Goal: Check status: Check status

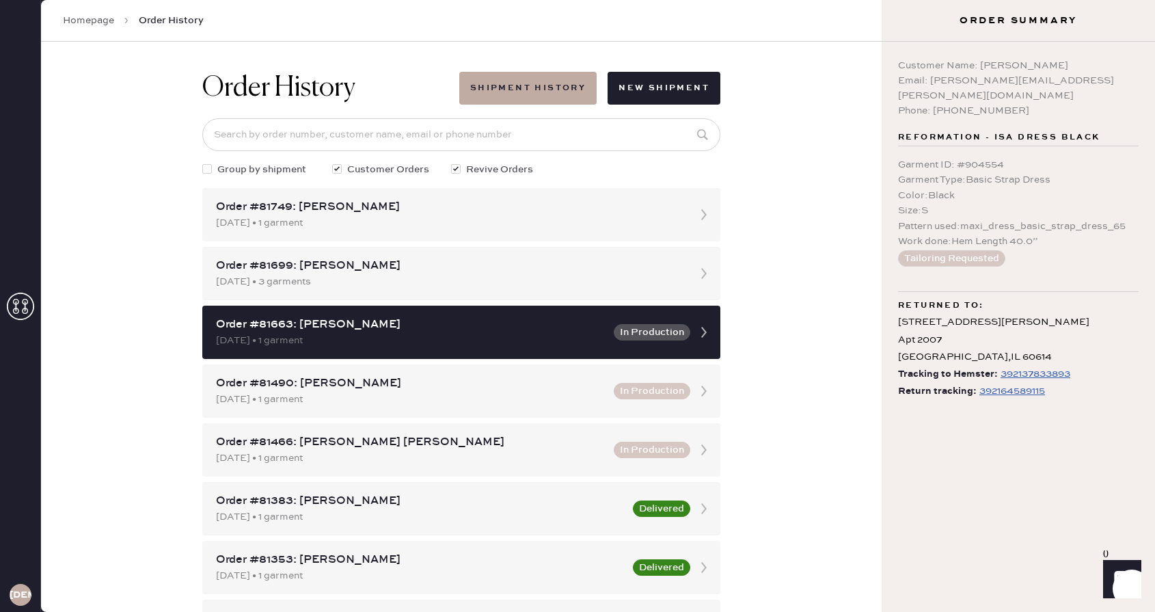
click at [1031, 383] on div "392164589115" at bounding box center [1013, 391] width 66 height 16
click at [1135, 586] on icon "Launch Front Chat" at bounding box center [1122, 579] width 38 height 38
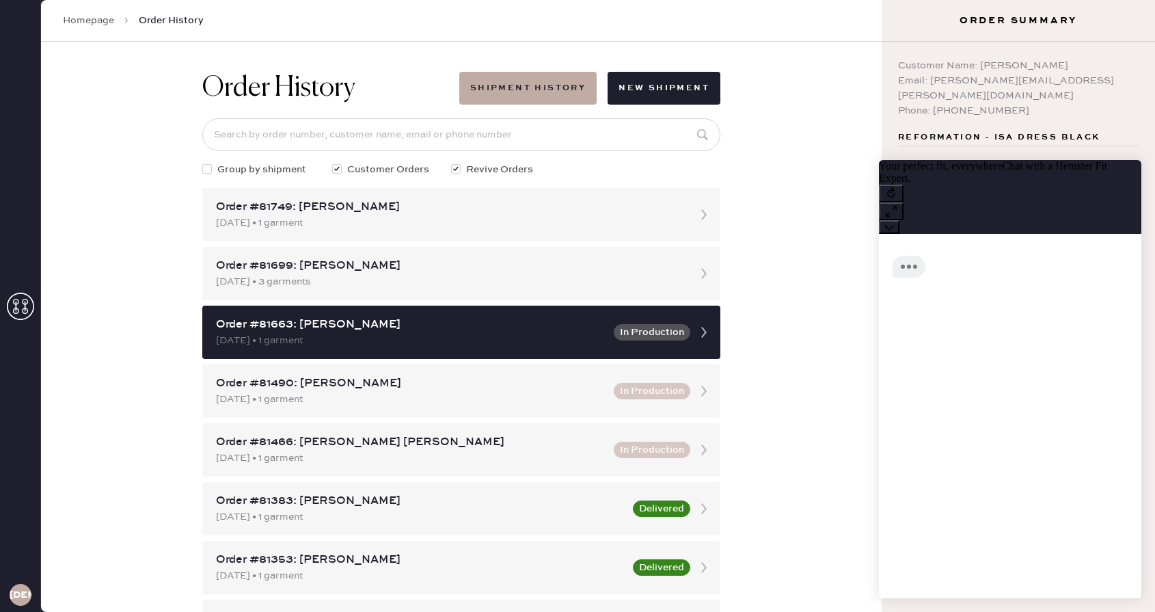
scroll to position [1, 0]
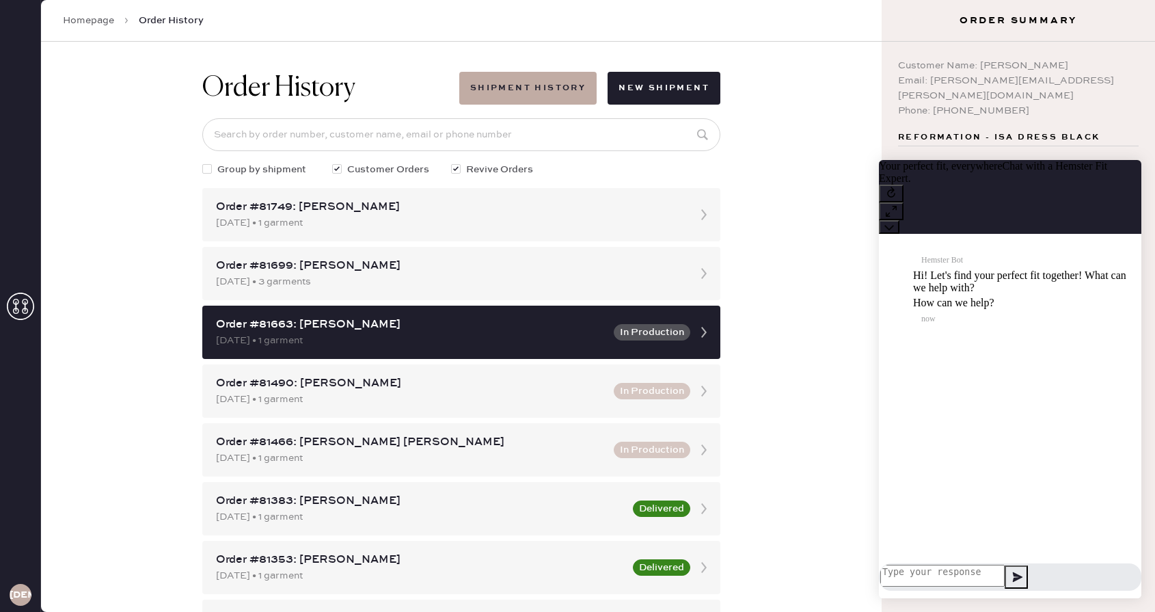
click at [1005, 574] on textarea at bounding box center [943, 576] width 124 height 22
type textarea "I have a package that is not moving and it is urgent!"
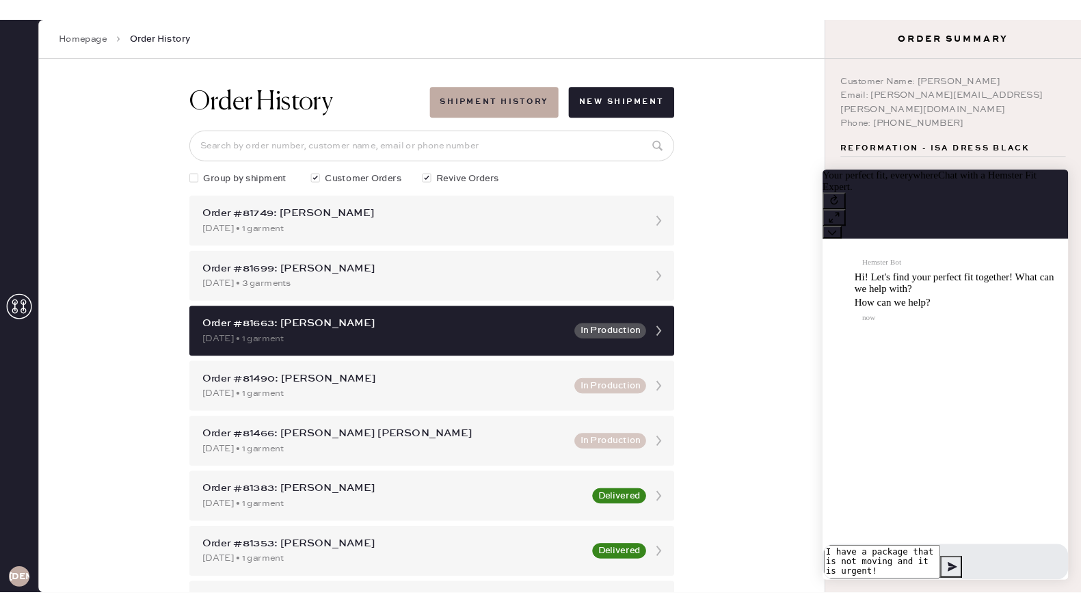
scroll to position [0, 0]
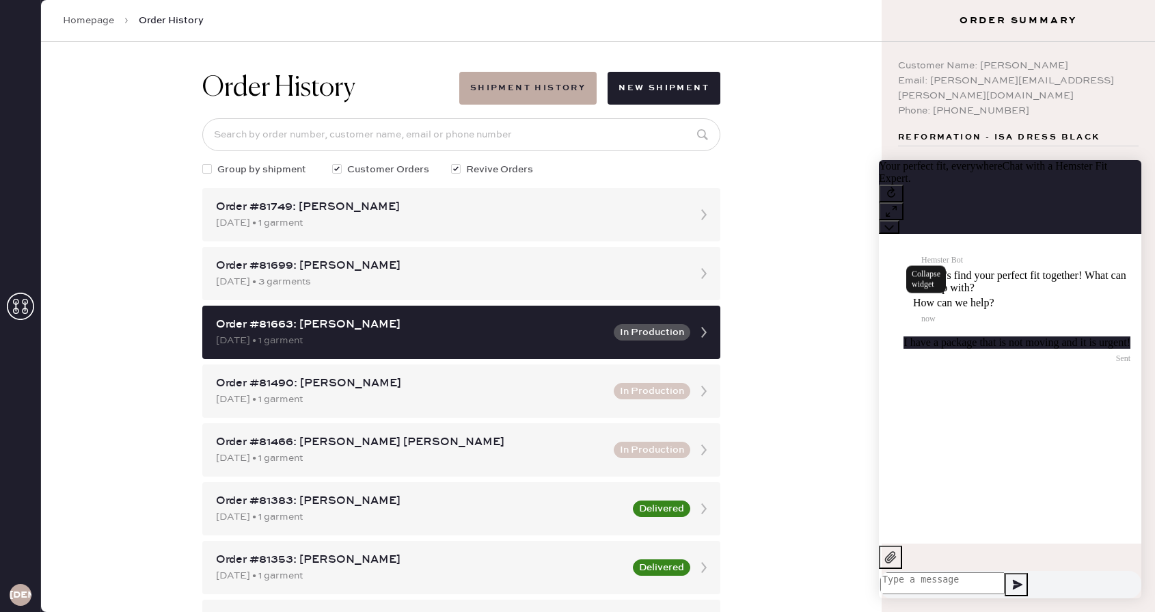
click at [894, 225] on icon at bounding box center [889, 227] width 9 height 5
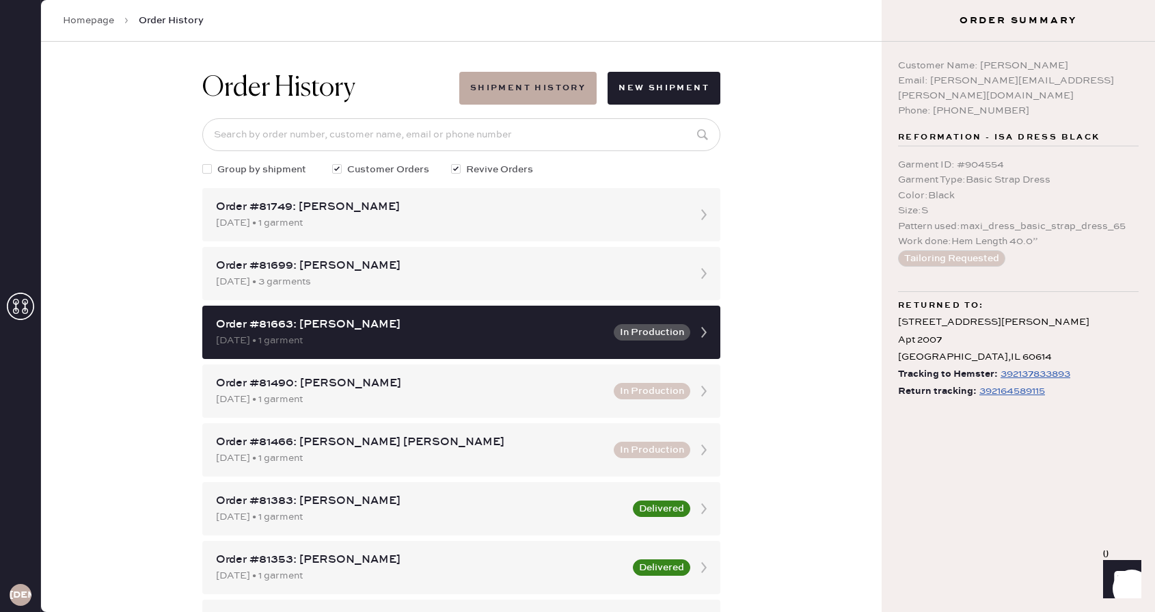
click at [1122, 568] on icon "Launch Front Chat" at bounding box center [1122, 579] width 38 height 38
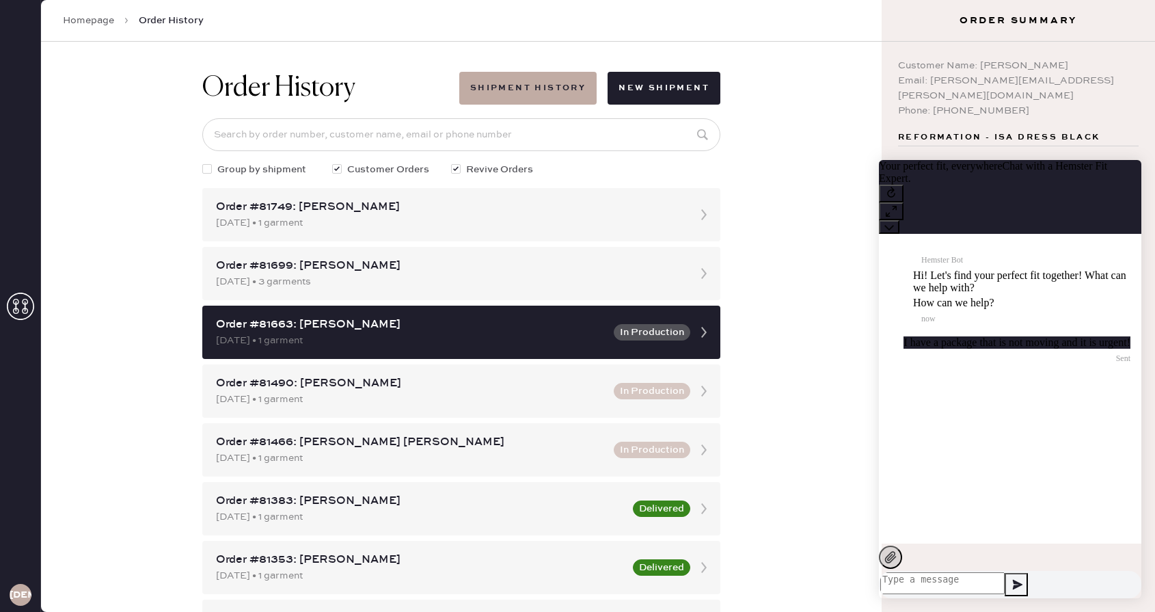
click at [898, 564] on icon at bounding box center [891, 557] width 14 height 14
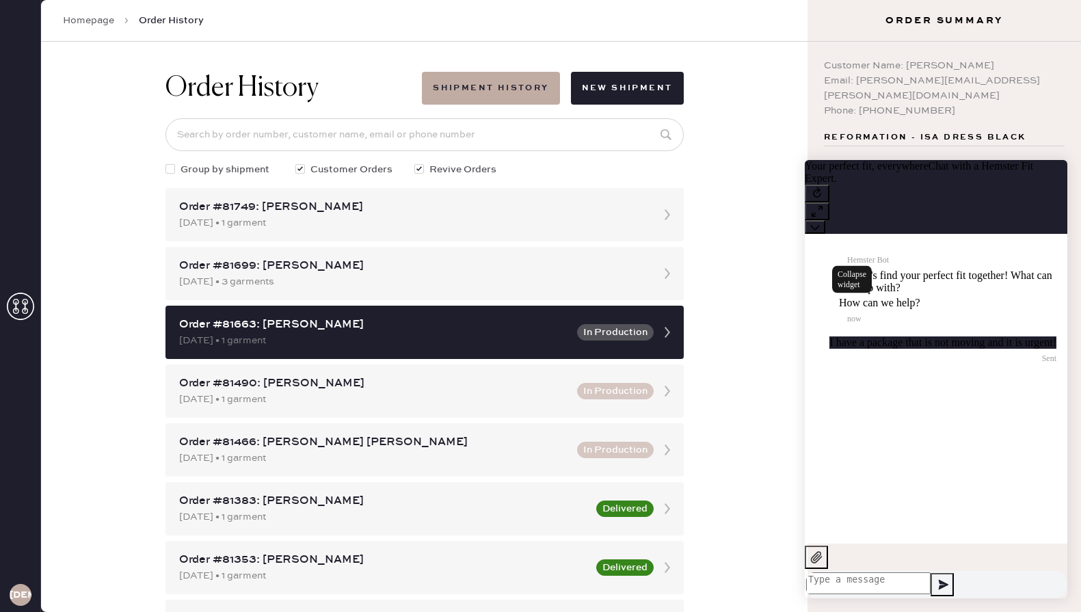
click at [825, 220] on button at bounding box center [815, 227] width 21 height 14
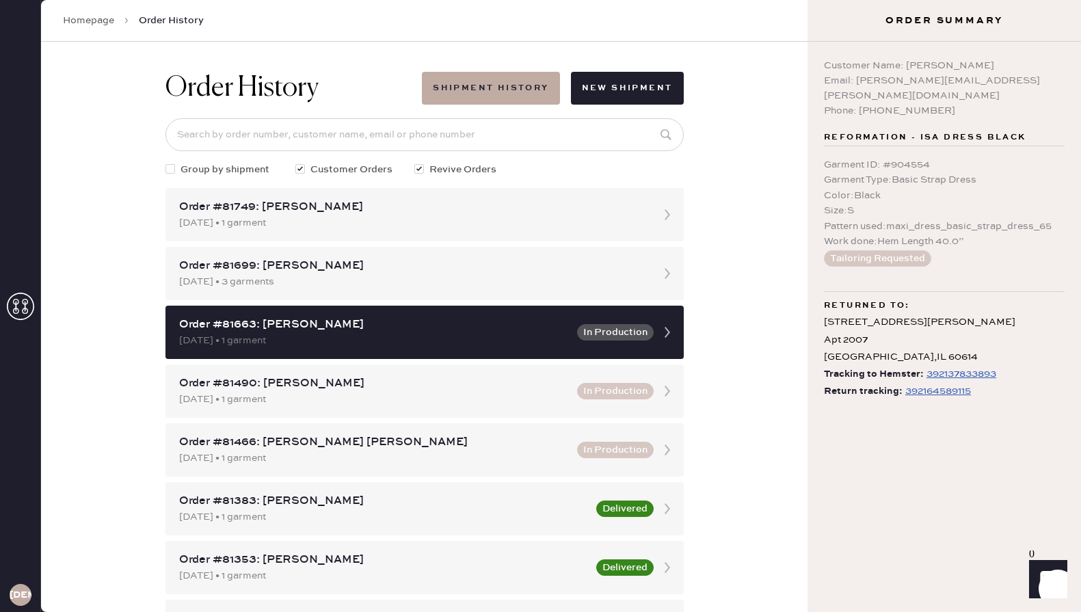
click at [1055, 576] on icon "Show" at bounding box center [1048, 579] width 16 height 16
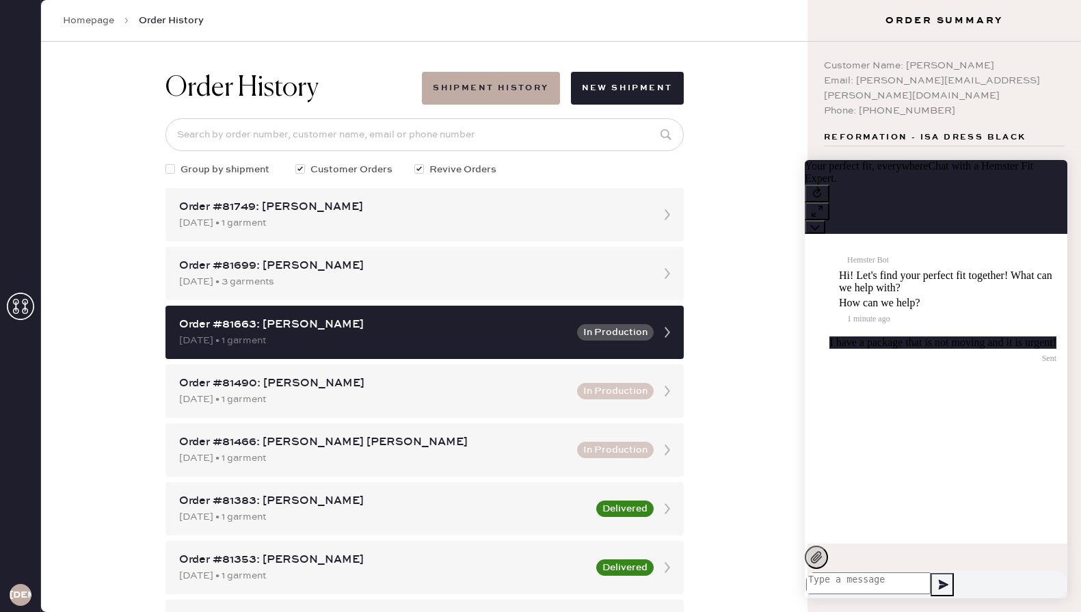
click at [822, 563] on icon at bounding box center [817, 557] width 12 height 12
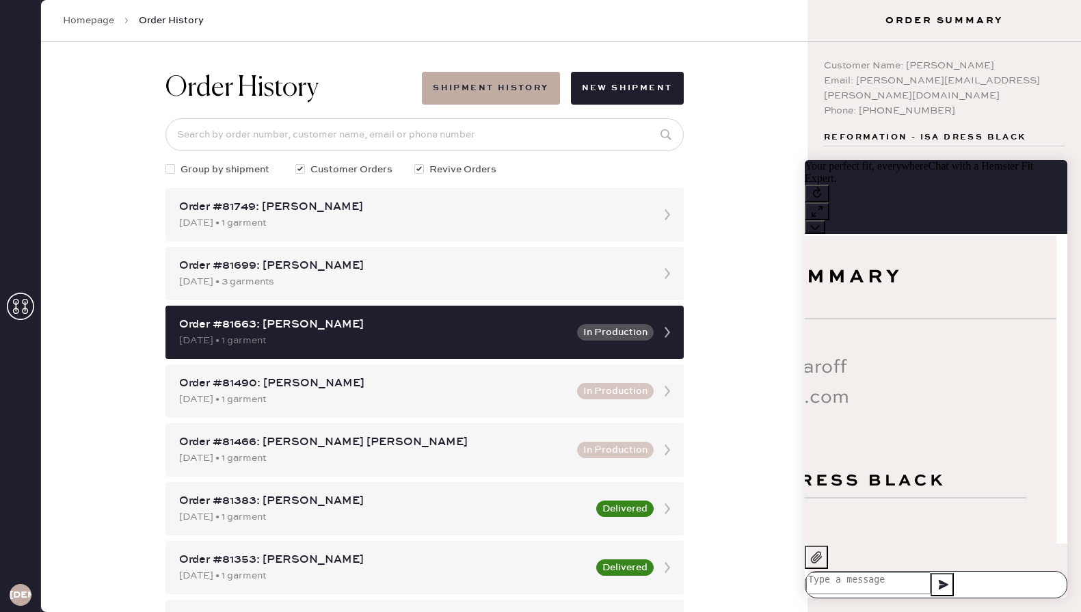
click at [930, 581] on textarea at bounding box center [868, 583] width 124 height 22
type textarea "Y"
click at [930, 561] on textarea "The first dress was lost, I expidited this one" at bounding box center [868, 579] width 124 height 36
click at [930, 572] on textarea "The first dress was lost, I expedited this one" at bounding box center [868, 579] width 124 height 36
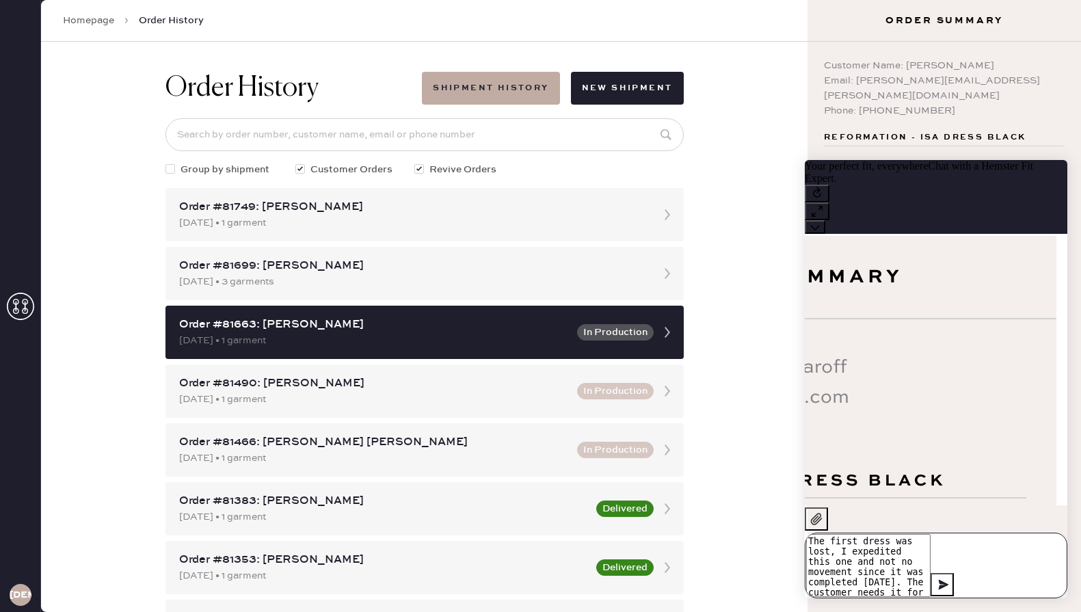
type textarea "The first dress was lost, I expedited this one and not no movement since it was…"
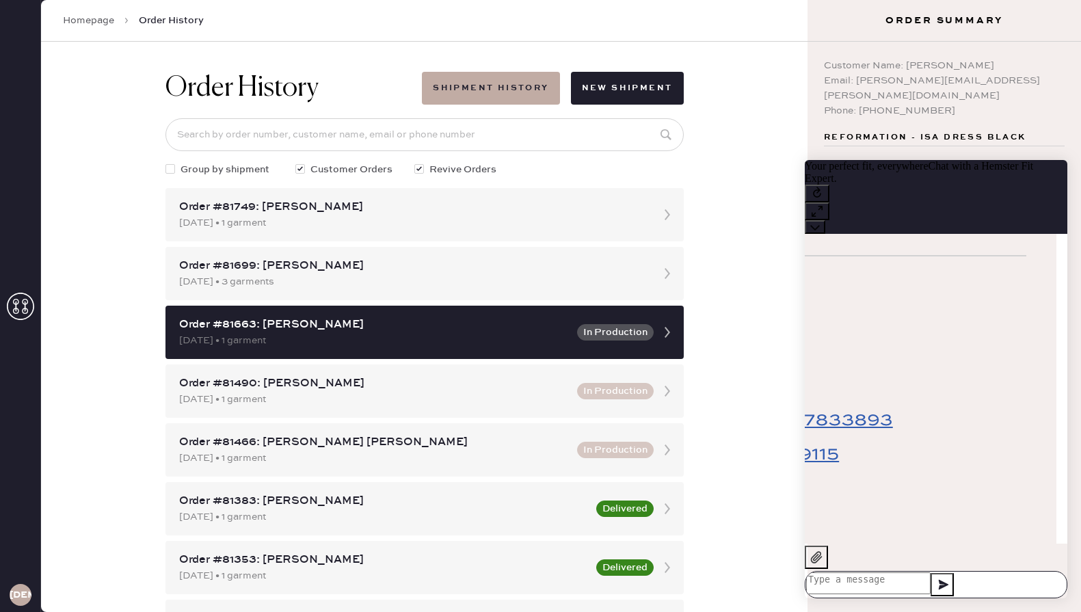
scroll to position [776, 0]
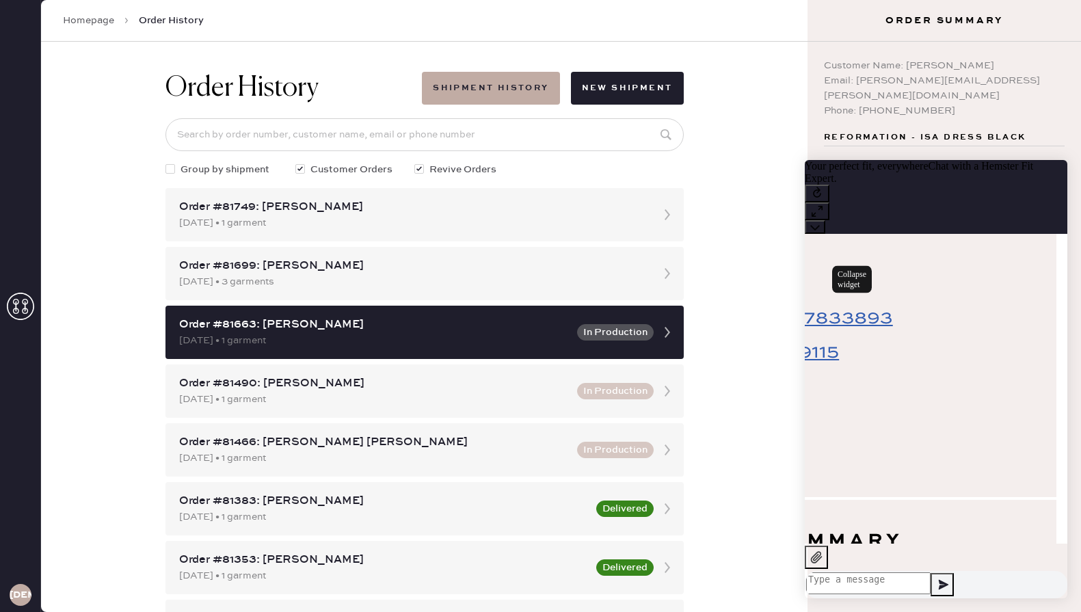
click at [820, 222] on icon at bounding box center [815, 227] width 10 height 10
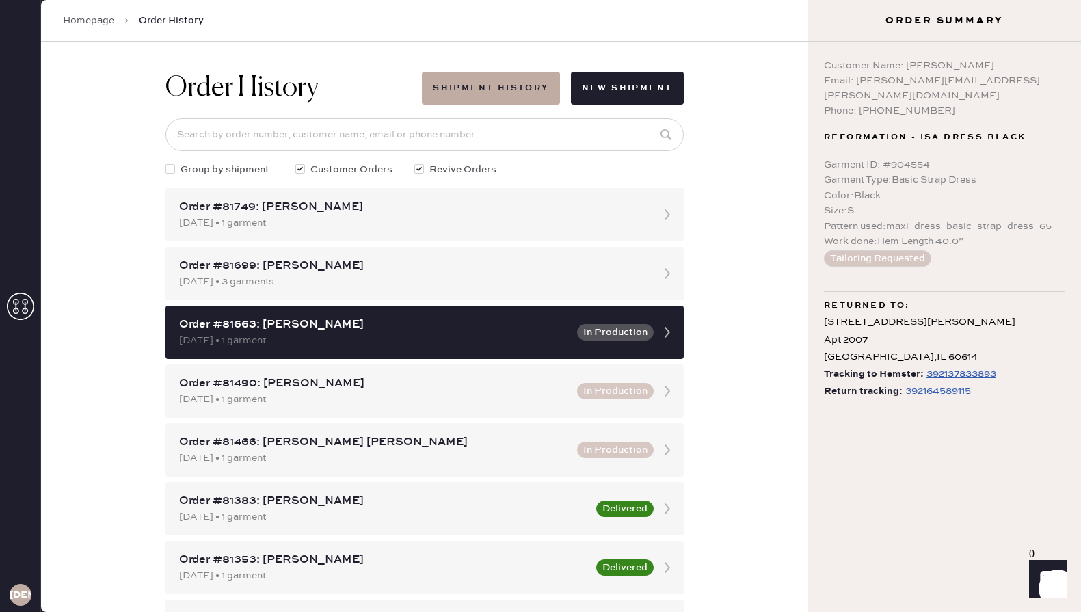
click at [935, 383] on div "392164589115" at bounding box center [938, 391] width 66 height 16
click at [1047, 586] on icon "Launch Front Chat" at bounding box center [1048, 579] width 38 height 38
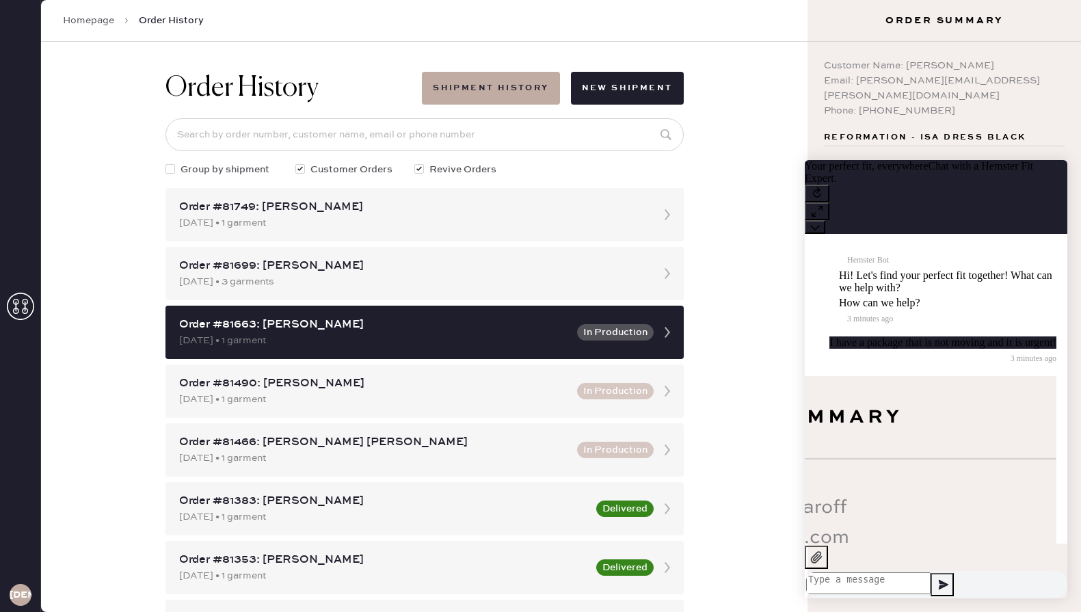
scroll to position [1053, 0]
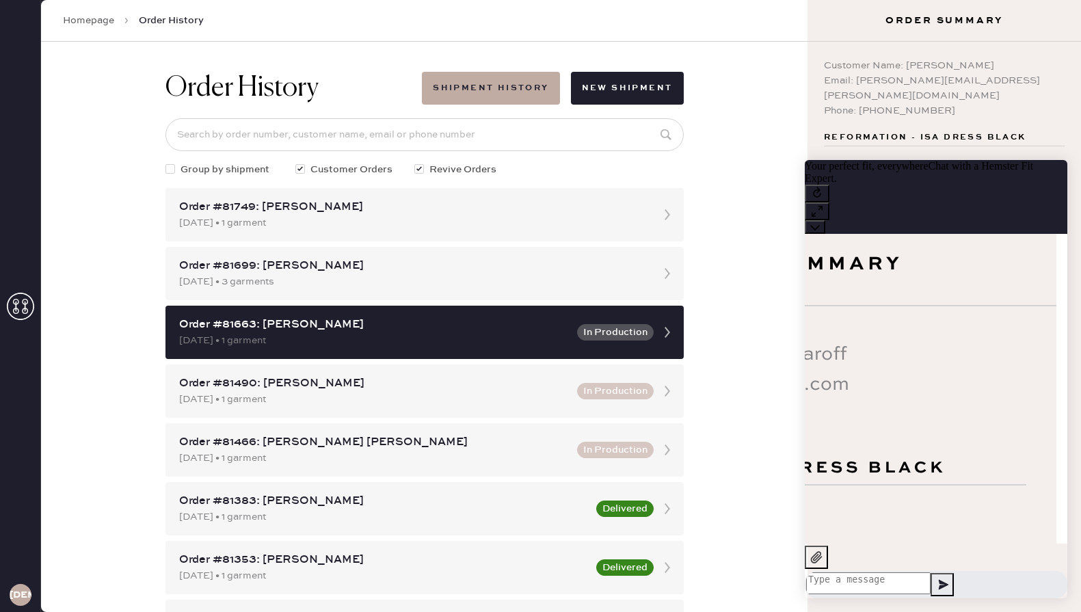
click at [930, 572] on textarea at bounding box center [868, 583] width 124 height 22
click at [823, 564] on icon at bounding box center [816, 557] width 14 height 14
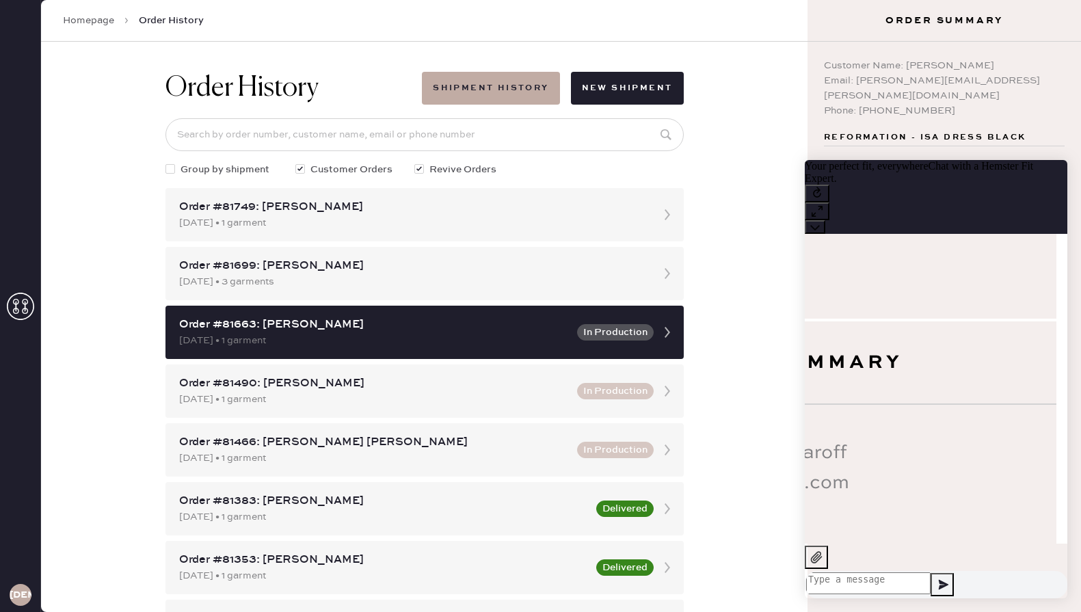
scroll to position [1946, 0]
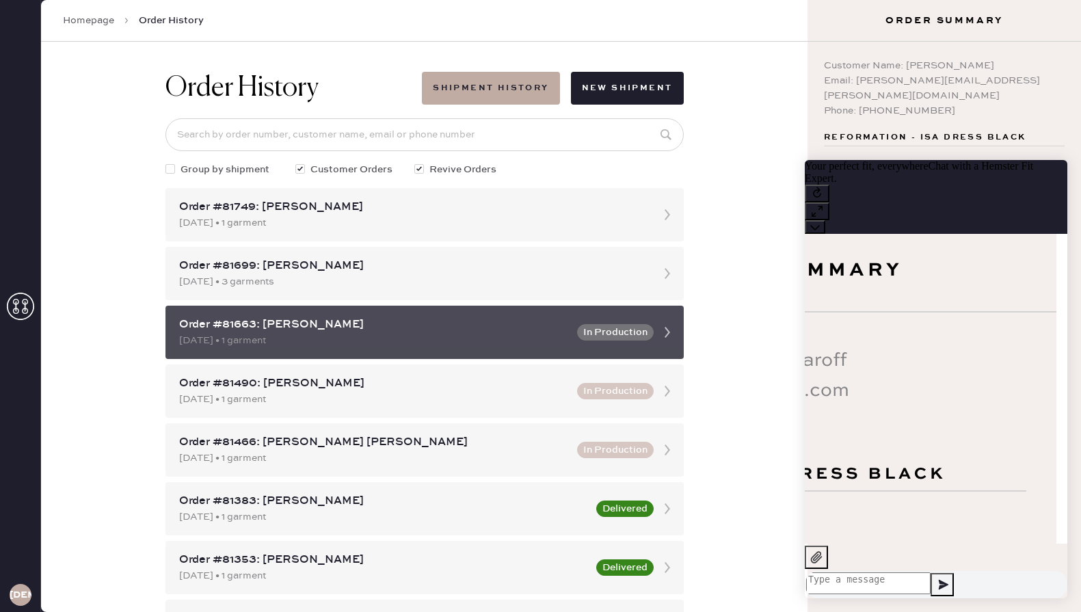
click at [548, 322] on div "Order #81663: [PERSON_NAME]" at bounding box center [374, 325] width 390 height 16
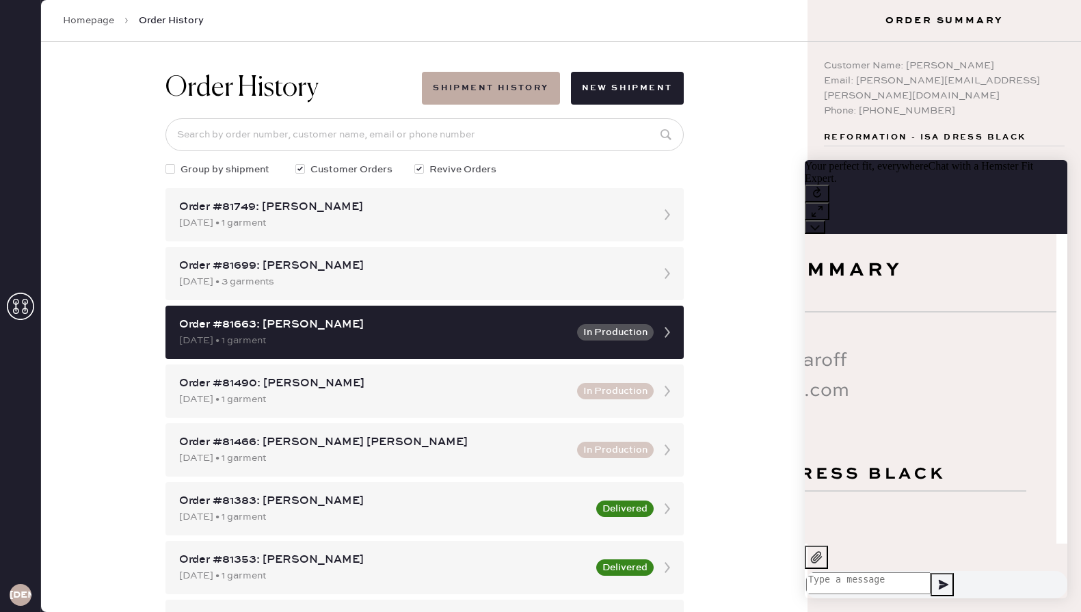
click at [92, 20] on link "Homepage" at bounding box center [88, 21] width 51 height 14
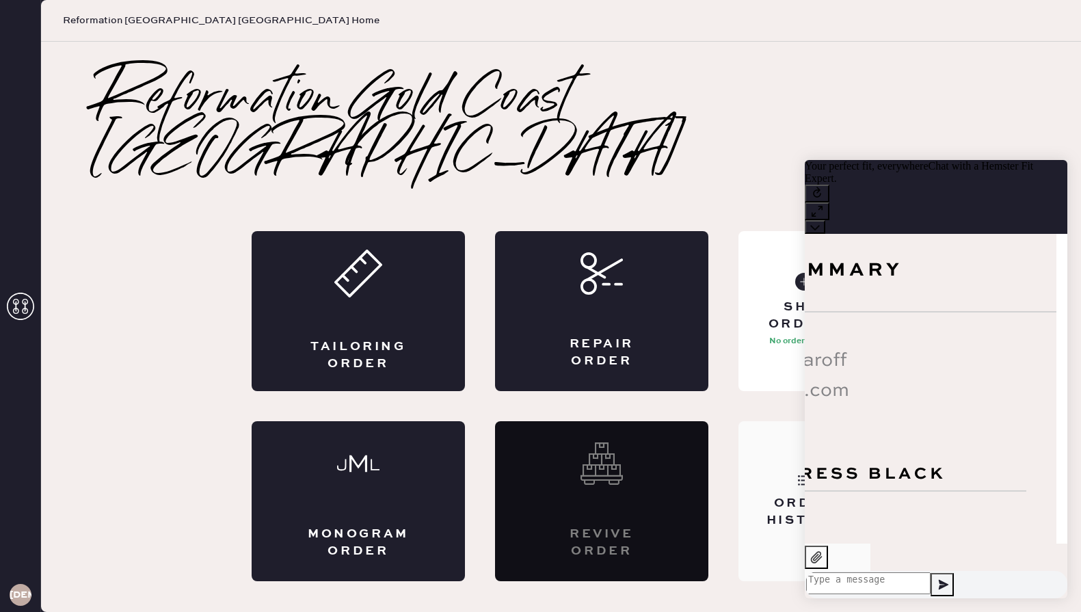
click at [778, 495] on div "Order History" at bounding box center [804, 512] width 110 height 34
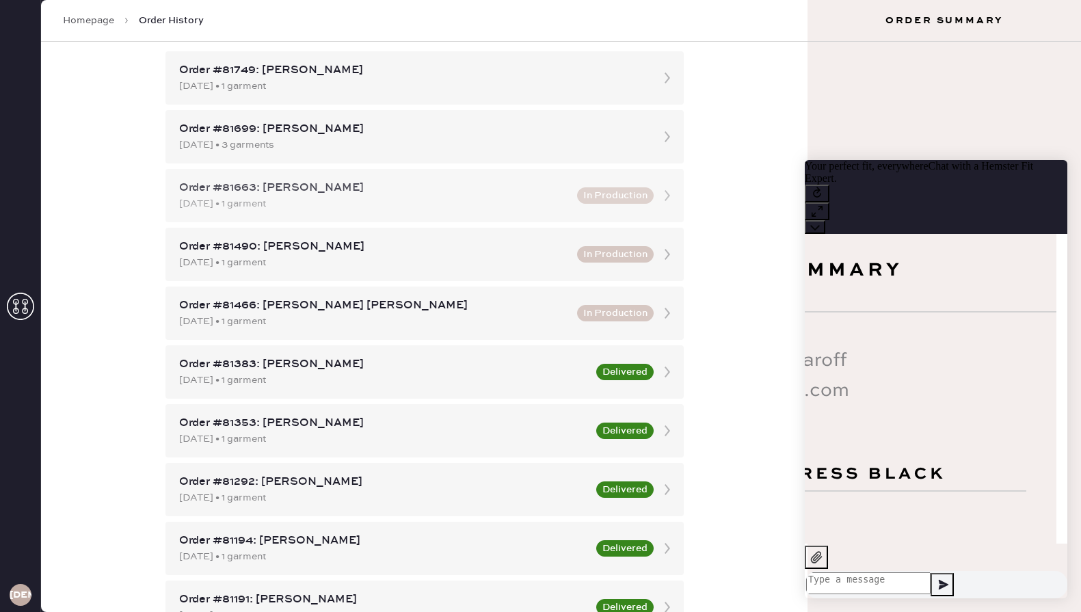
scroll to position [142, 0]
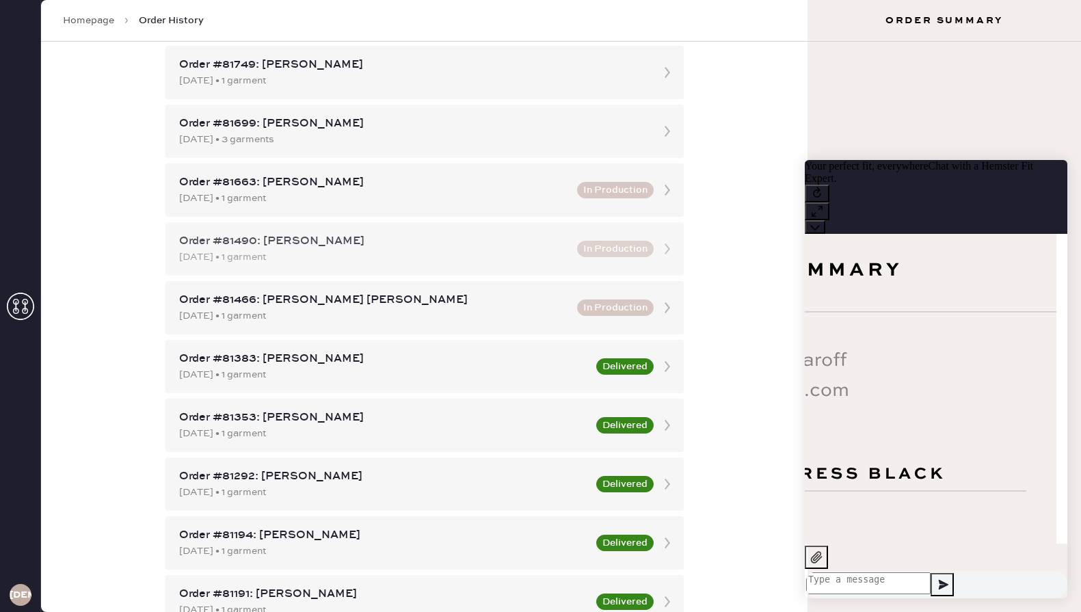
click at [376, 246] on div "Order #81490: [PERSON_NAME]" at bounding box center [374, 241] width 390 height 16
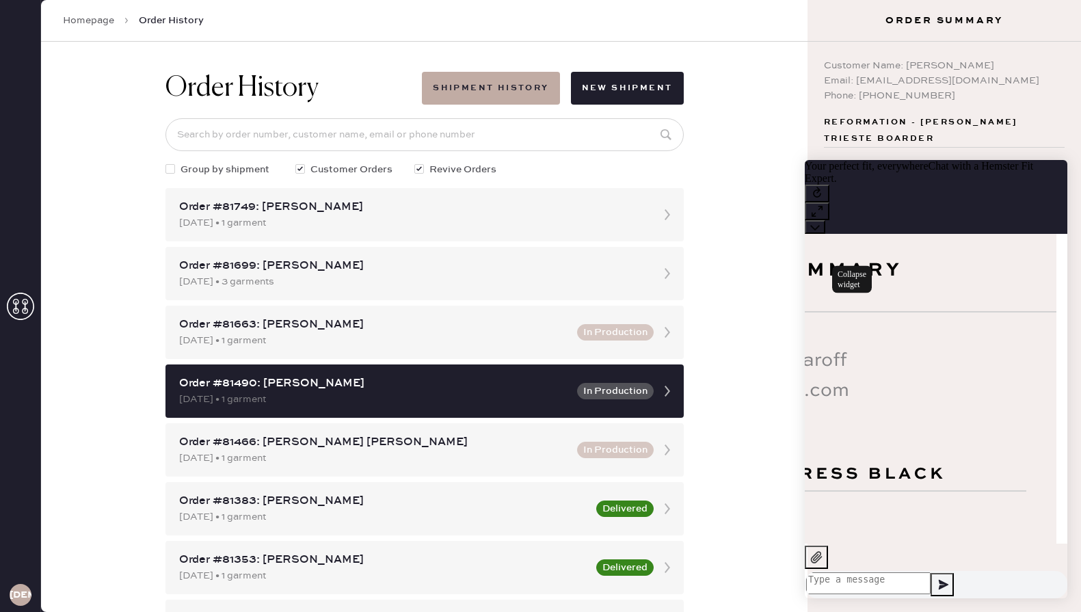
click at [820, 222] on icon at bounding box center [815, 227] width 10 height 10
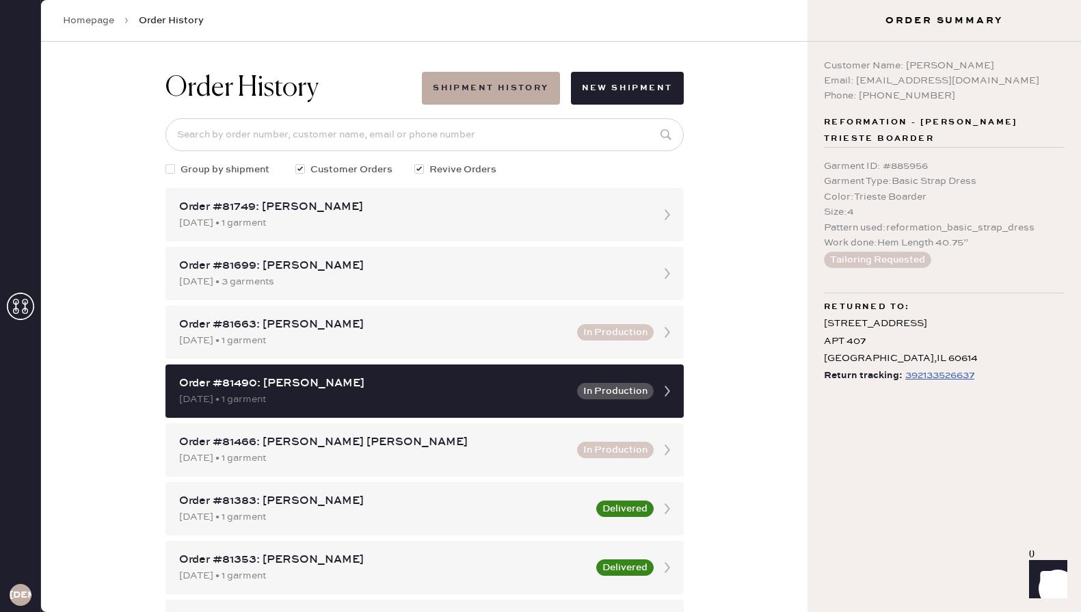
click at [941, 367] on div "392133526637" at bounding box center [939, 375] width 69 height 16
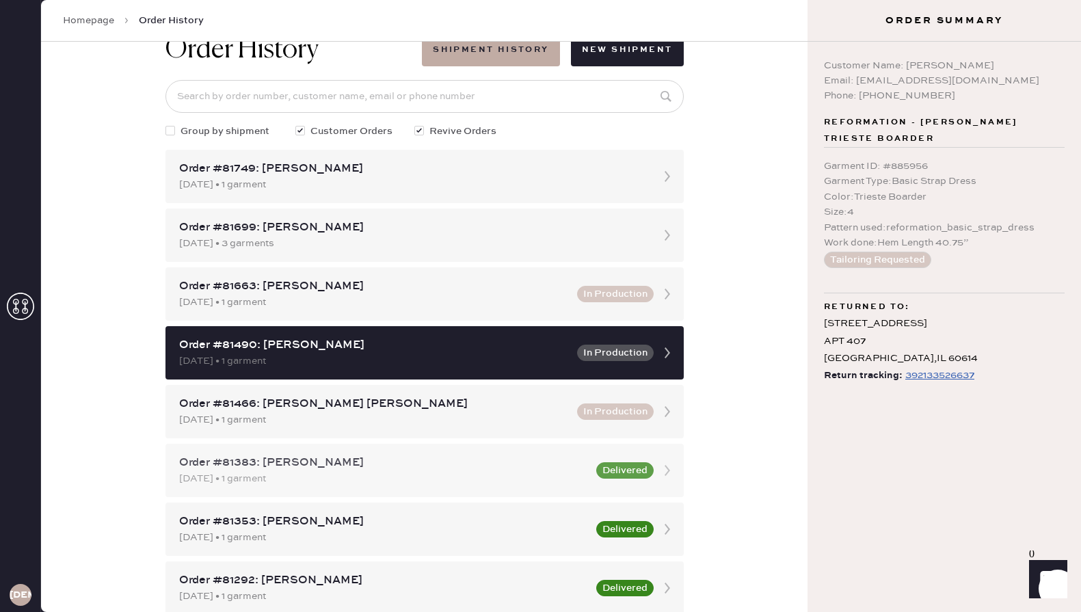
click at [543, 470] on div "Order #81383: [PERSON_NAME]" at bounding box center [383, 463] width 409 height 16
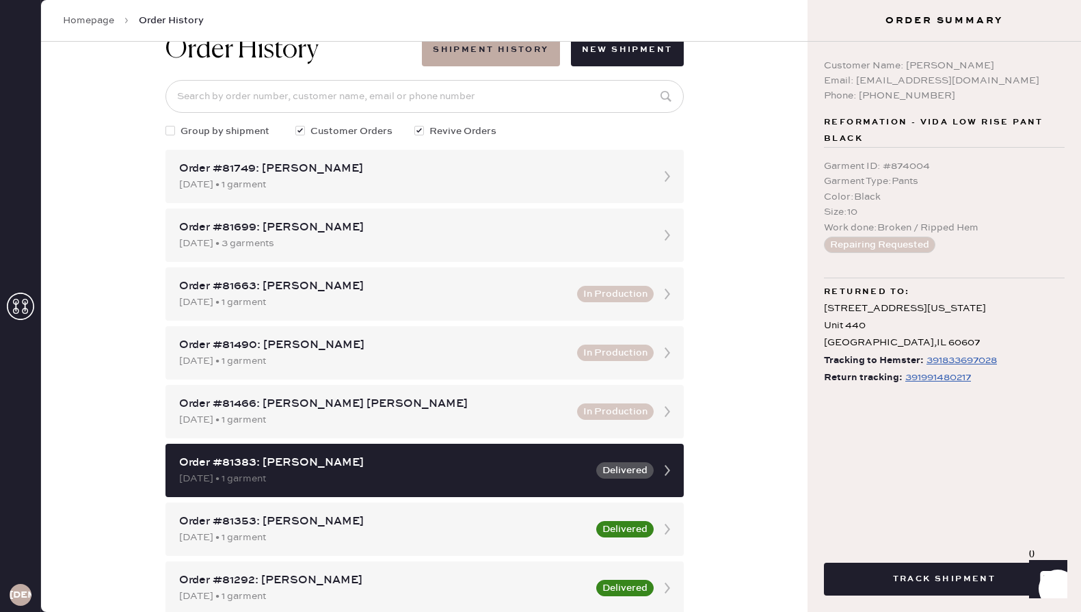
click at [914, 379] on div "391991480217" at bounding box center [938, 377] width 66 height 16
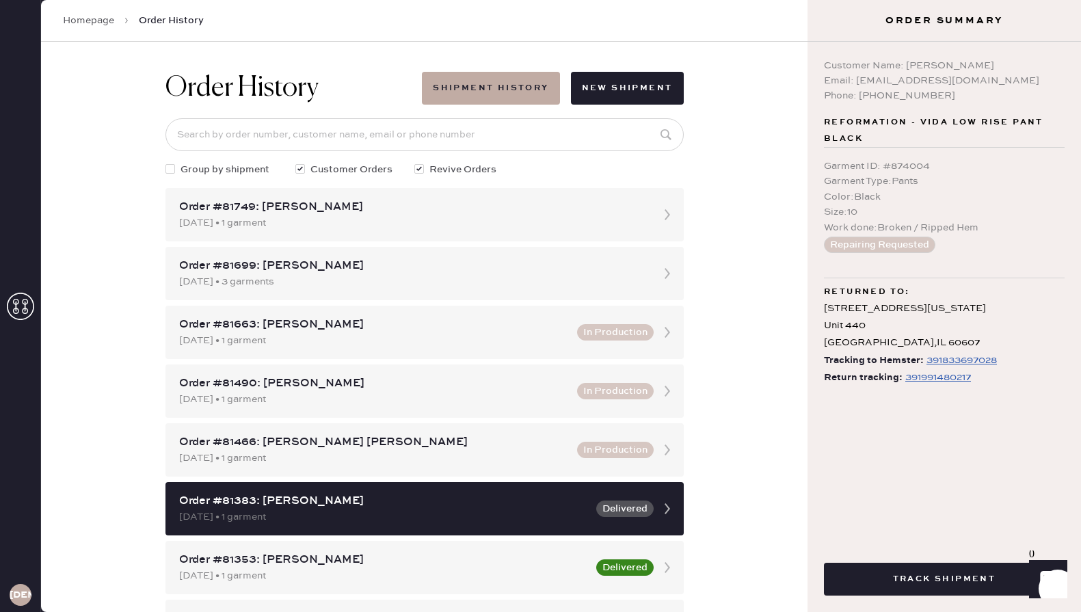
click at [78, 19] on link "Homepage" at bounding box center [88, 21] width 51 height 14
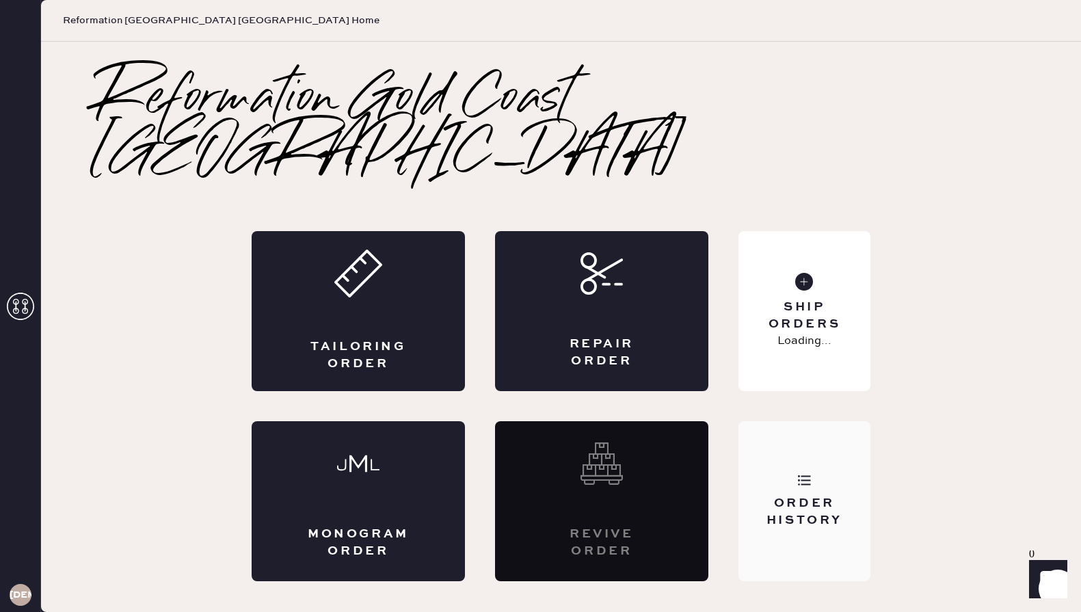
click at [769, 495] on div "Order History" at bounding box center [804, 512] width 110 height 34
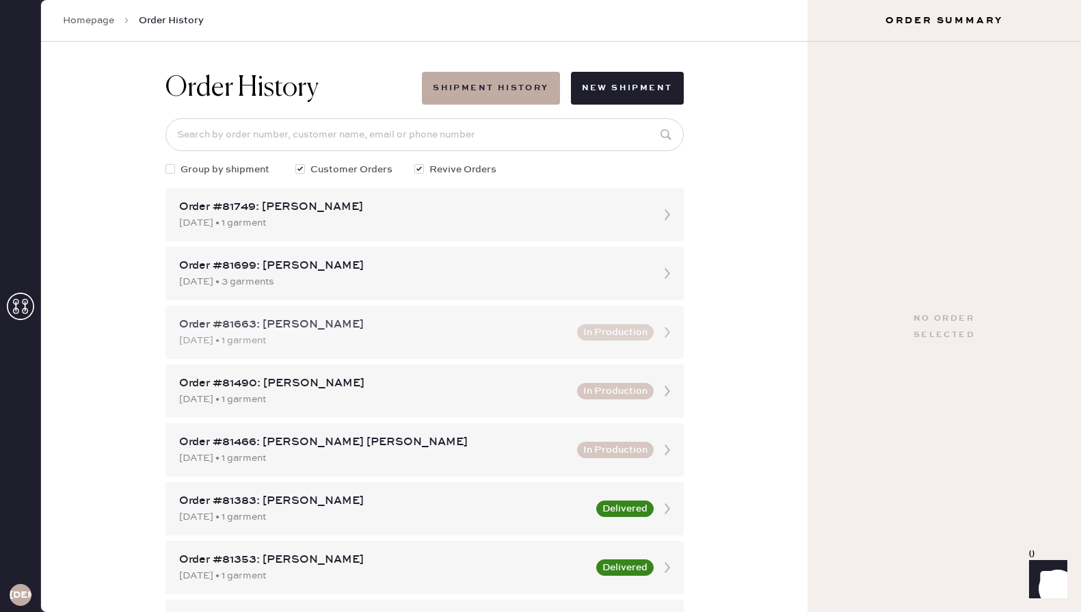
click at [560, 334] on div "[DATE] • 1 garment" at bounding box center [374, 340] width 390 height 15
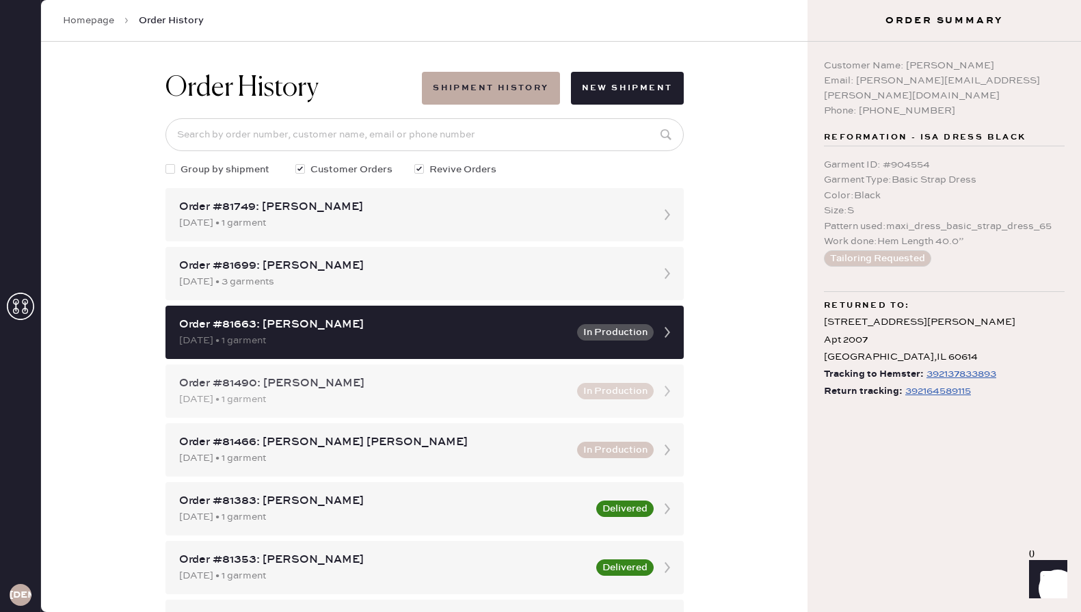
click at [593, 390] on button "In Production" at bounding box center [615, 391] width 77 height 16
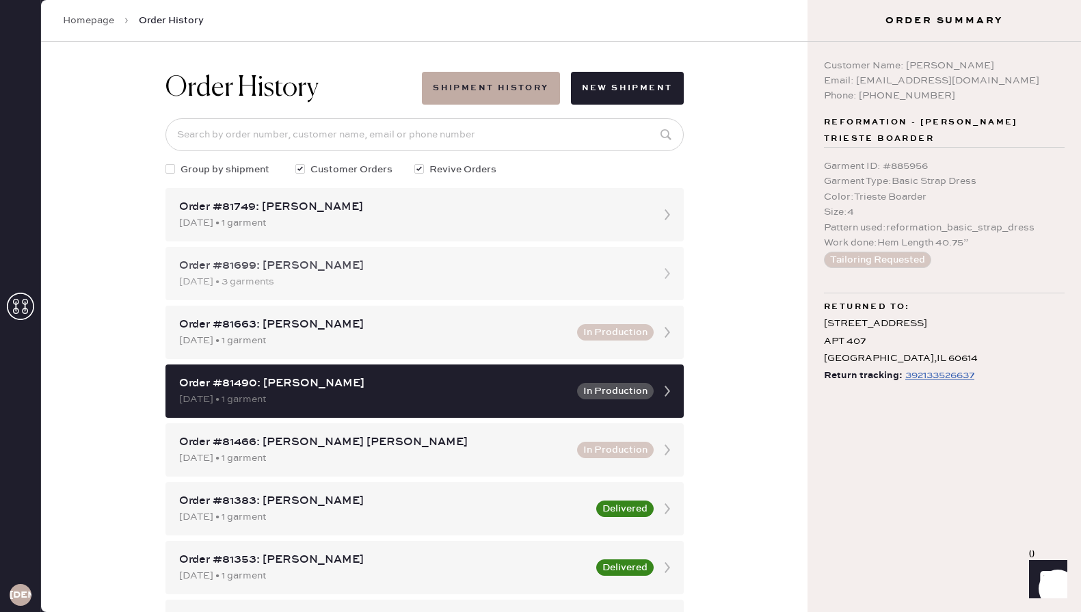
click at [567, 274] on div "[DATE] • 3 garments" at bounding box center [412, 281] width 466 height 15
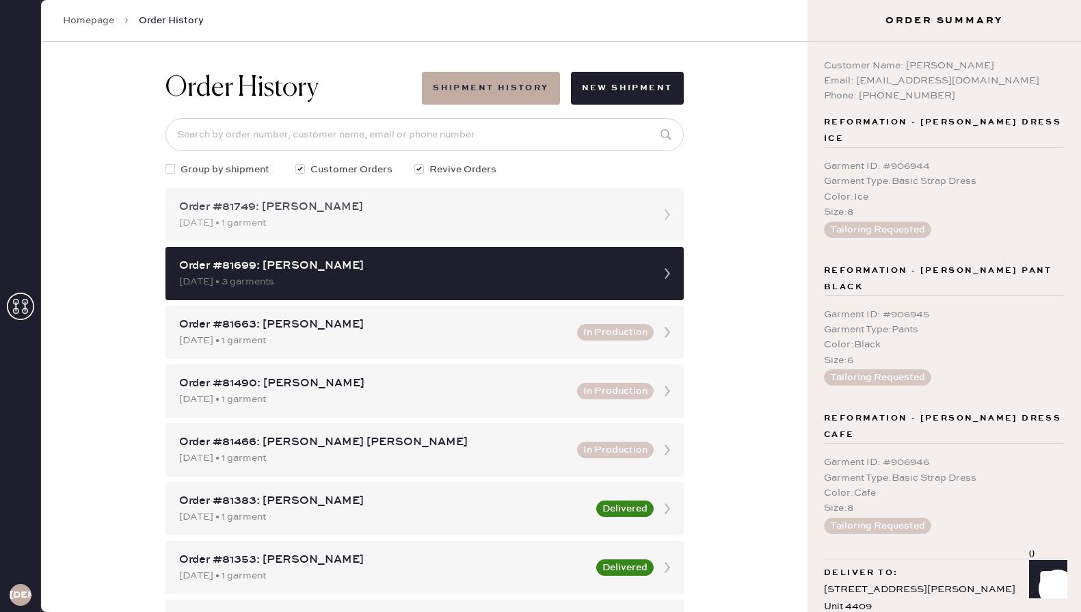
click at [513, 211] on div "Order #81749: [PERSON_NAME]" at bounding box center [412, 207] width 466 height 16
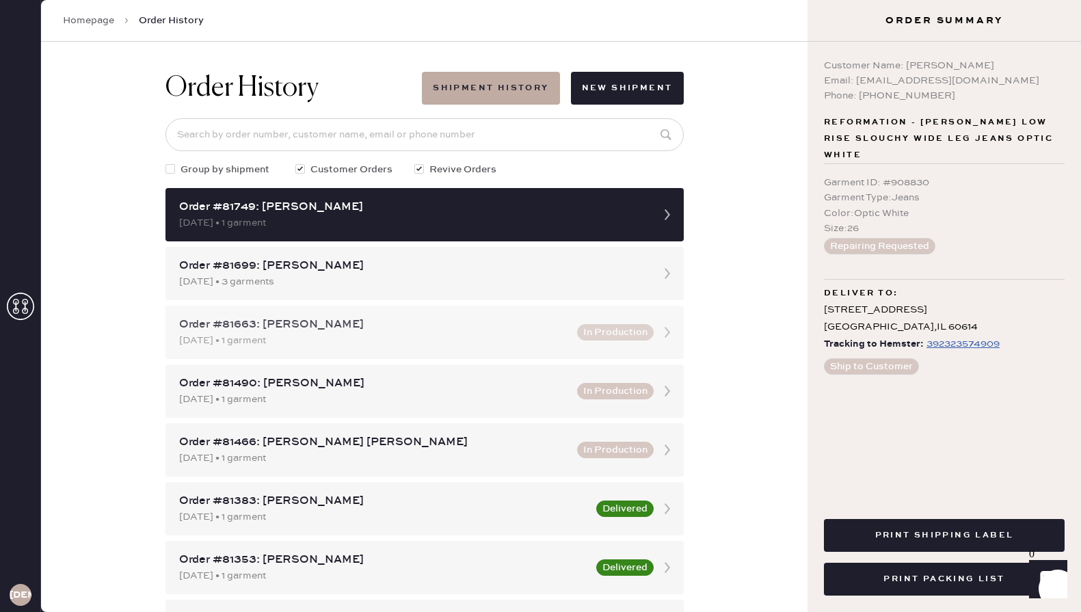
click at [514, 327] on div "Order #81663: [PERSON_NAME]" at bounding box center [374, 325] width 390 height 16
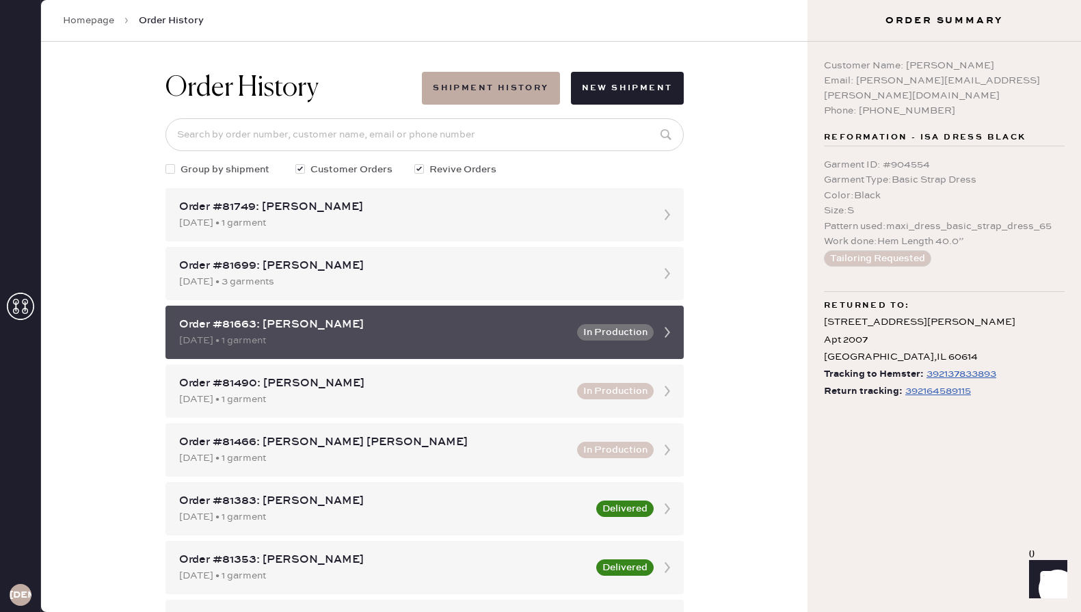
click at [511, 323] on div "Order #81663: [PERSON_NAME]" at bounding box center [374, 325] width 390 height 16
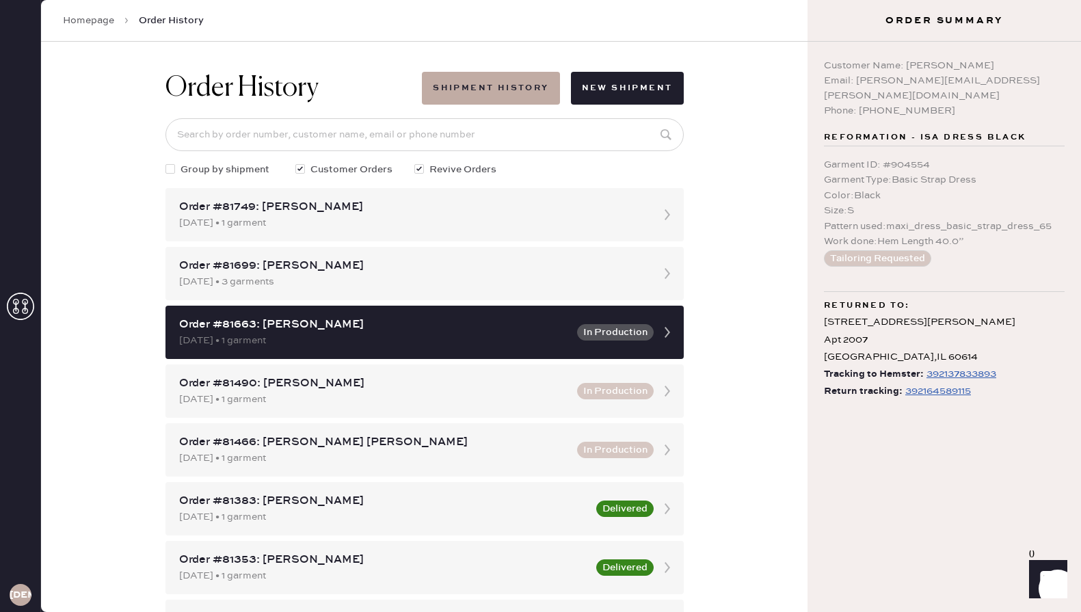
click at [956, 383] on div "392164589115" at bounding box center [938, 391] width 66 height 16
